Goal: Transaction & Acquisition: Purchase product/service

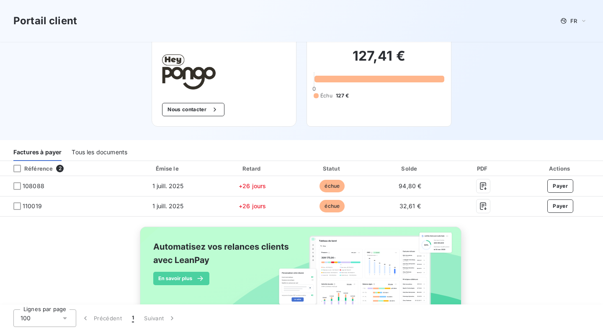
scroll to position [35, 0]
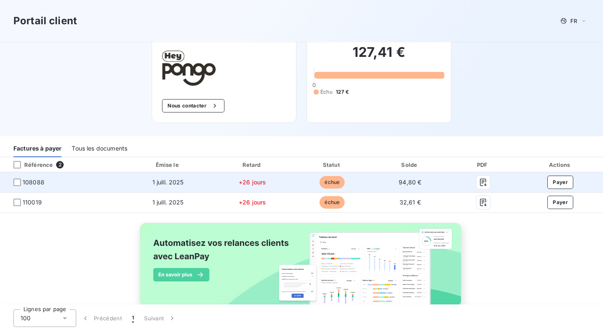
click at [31, 184] on span "108088" at bounding box center [34, 182] width 22 height 8
click at [17, 182] on div at bounding box center [17, 183] width 8 height 8
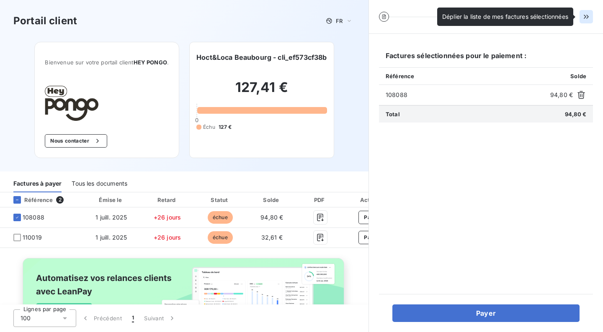
click at [585, 19] on icon "button" at bounding box center [586, 17] width 8 height 8
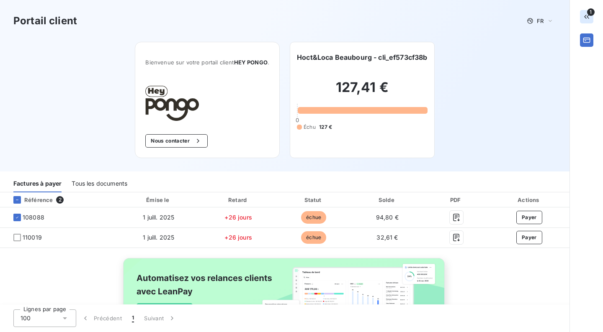
click at [587, 17] on icon "button" at bounding box center [586, 17] width 5 height 4
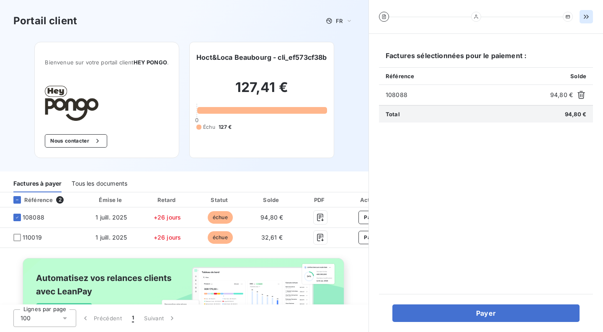
click at [107, 185] on div "Tous les documents" at bounding box center [100, 184] width 56 height 18
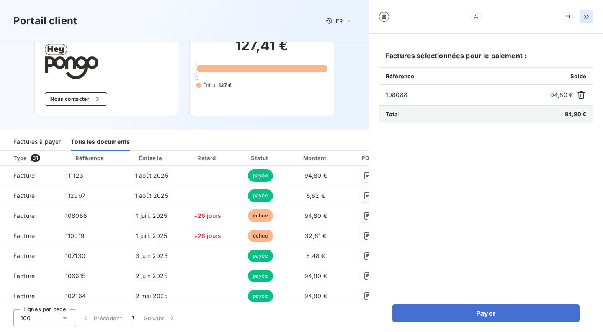
scroll to position [51, 0]
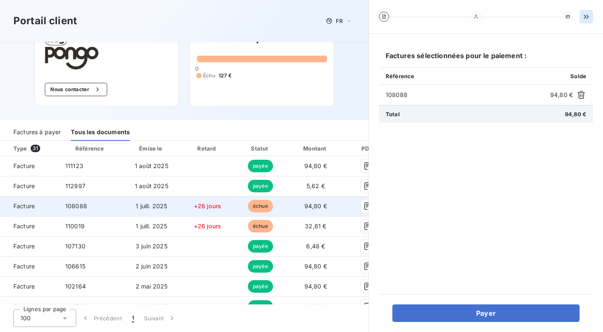
click at [69, 208] on span "108088" at bounding box center [76, 206] width 22 height 7
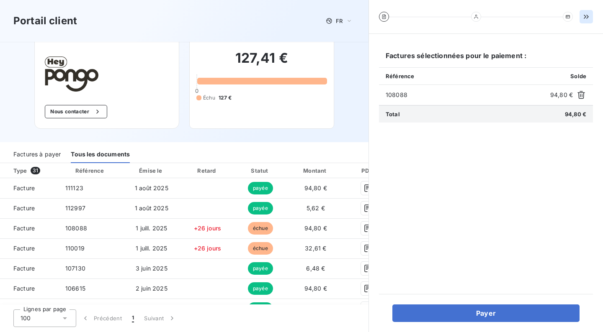
scroll to position [24, 0]
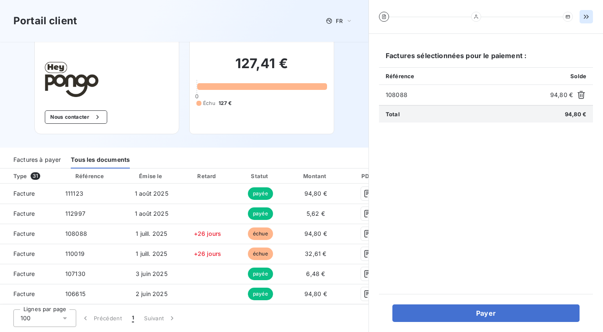
click at [45, 160] on div "Factures à payer" at bounding box center [36, 160] width 47 height 18
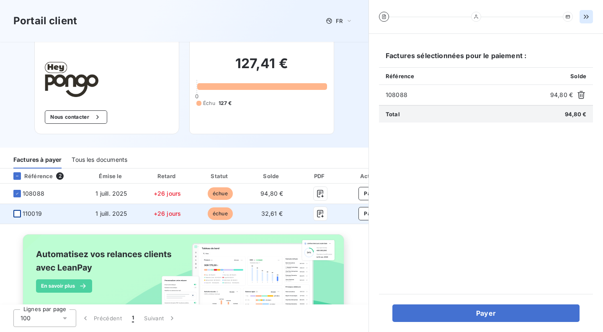
click at [18, 213] on div at bounding box center [17, 214] width 8 height 8
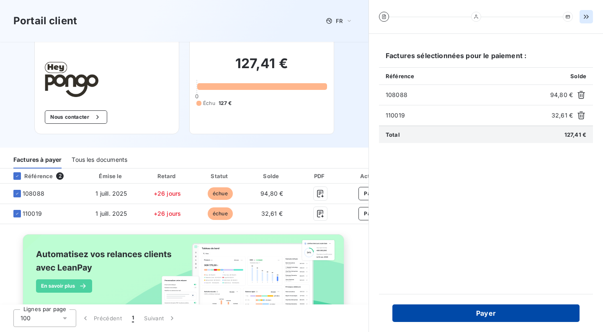
click at [485, 312] on button "Payer" at bounding box center [485, 314] width 187 height 18
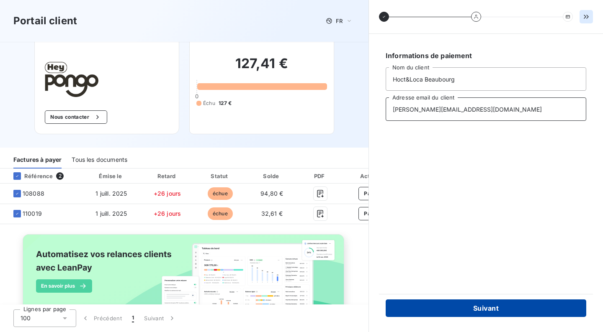
type input "[PERSON_NAME][EMAIL_ADDRESS][DOMAIN_NAME]"
click at [484, 305] on button "Suivant" at bounding box center [485, 309] width 200 height 18
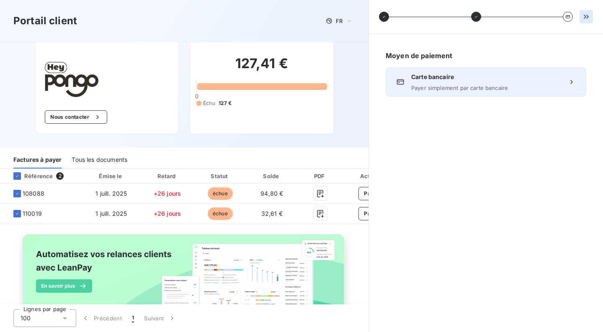
click at [487, 82] on div "Carte bancaire Payer simplement par carte bancaire" at bounding box center [485, 82] width 149 height 18
